Goal: Transaction & Acquisition: Purchase product/service

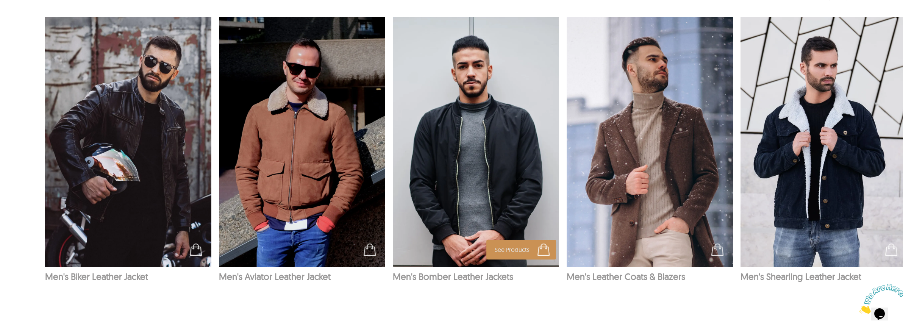
scroll to position [1249, 0]
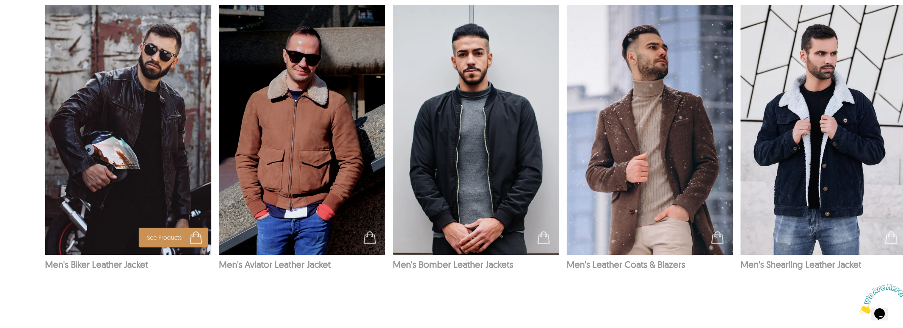
click at [156, 144] on img at bounding box center [128, 130] width 167 height 250
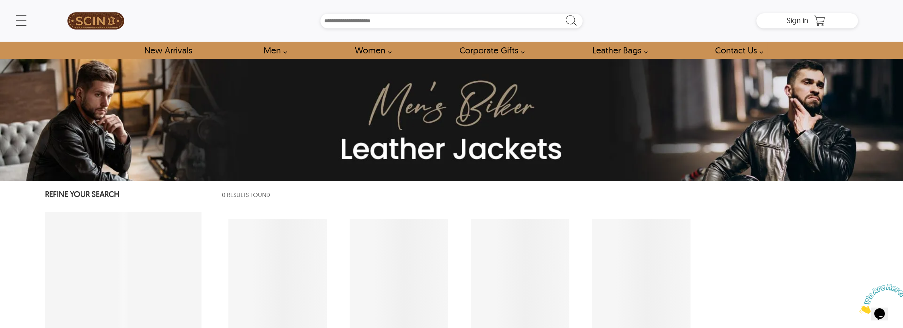
select select "********"
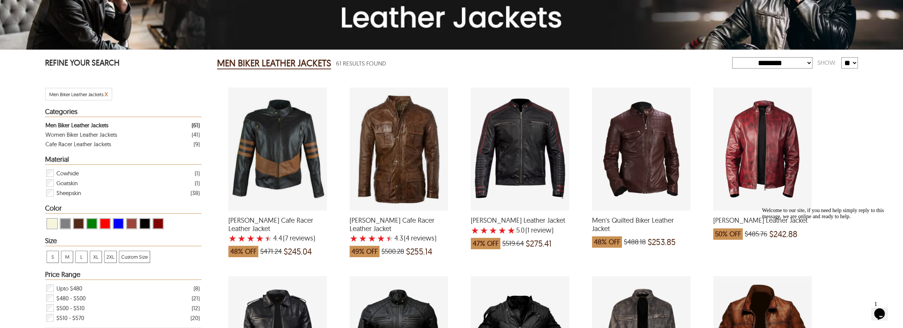
scroll to position [151, 0]
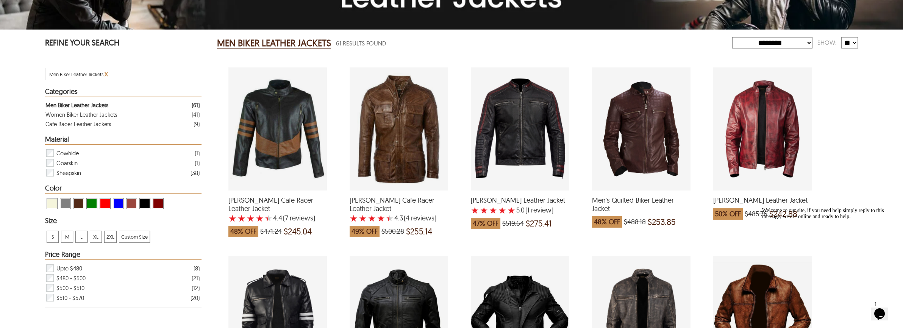
click at [130, 203] on span "View Cognac Men Biker Leather Jackets" at bounding box center [131, 203] width 9 height 9
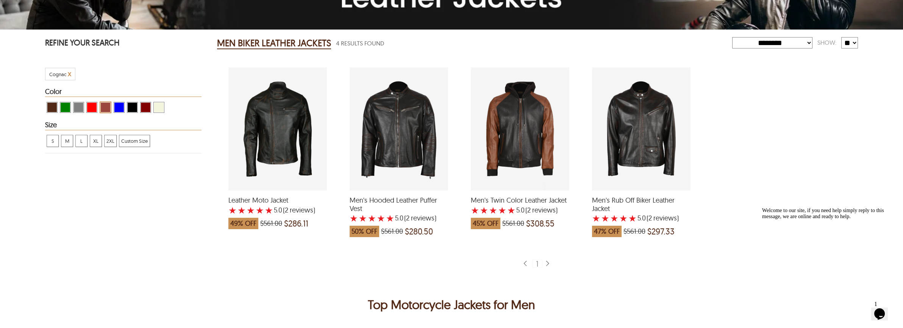
click at [96, 141] on span "XL" at bounding box center [95, 140] width 11 height 11
click at [295, 151] on div "Leather Moto Jacket with a 5 Star Rating 2 Product Review which was at a price …" at bounding box center [277, 128] width 98 height 123
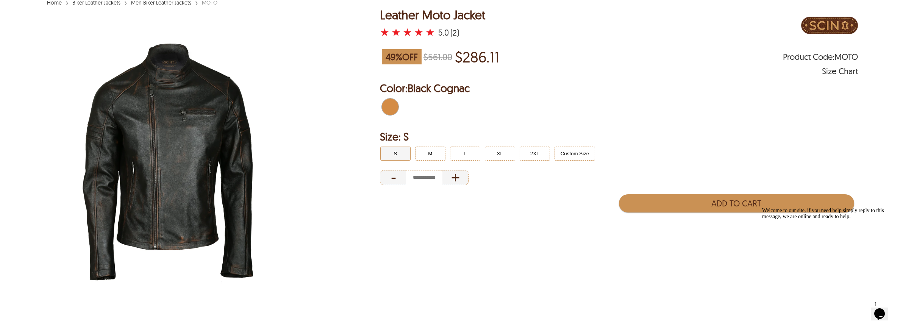
scroll to position [76, 0]
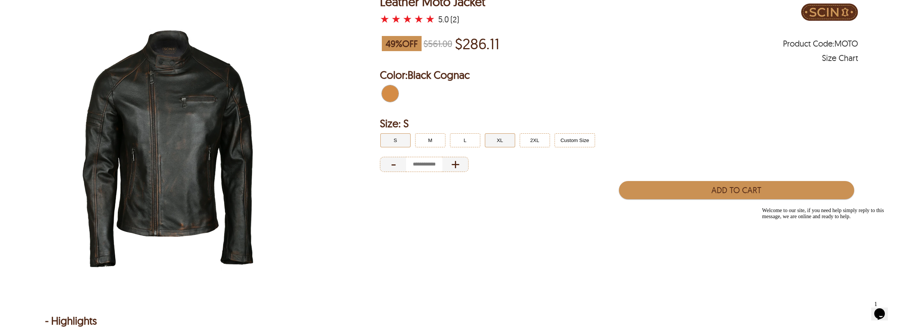
click at [510, 140] on button "XL" at bounding box center [500, 140] width 30 height 14
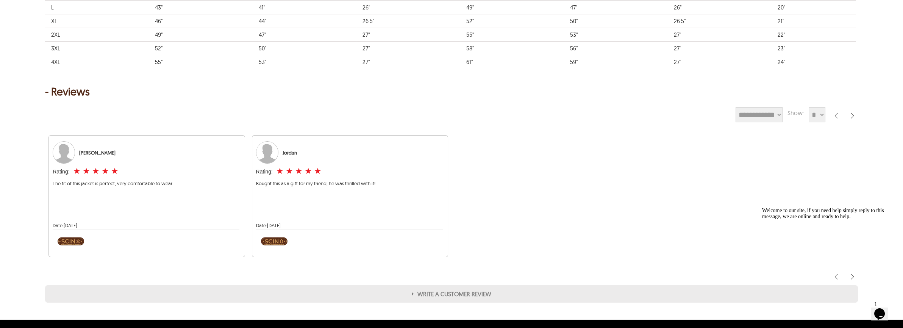
scroll to position [644, 0]
